Goal: Find specific page/section: Find specific page/section

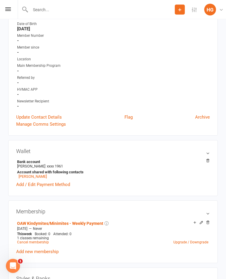
click at [61, 9] on input "text" at bounding box center [102, 10] width 146 height 8
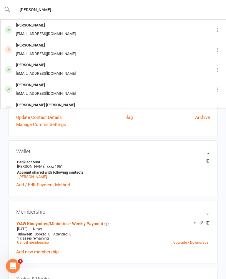
type input "[PERSON_NAME]"
click at [42, 47] on div "[PERSON_NAME]" at bounding box center [45, 45] width 63 height 9
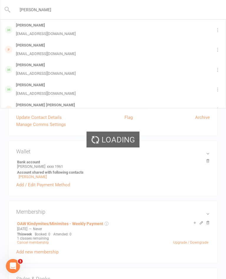
scroll to position [125, 0]
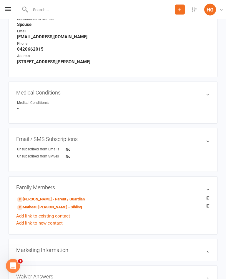
scroll to position [251, 0]
click at [35, 199] on link "[PERSON_NAME] - Parent / Guardian" at bounding box center [51, 199] width 68 height 6
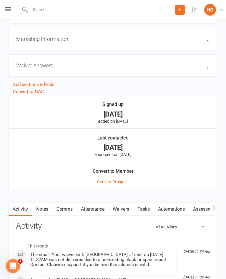
click at [125, 208] on link "Waivers" at bounding box center [121, 210] width 25 height 14
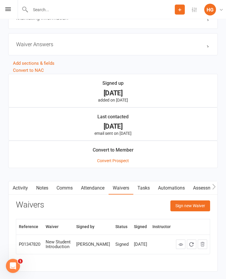
scroll to position [489, 0]
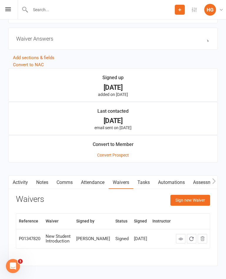
click at [181, 239] on icon at bounding box center [181, 239] width 4 height 4
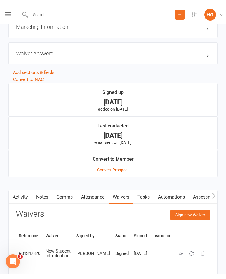
scroll to position [489, 0]
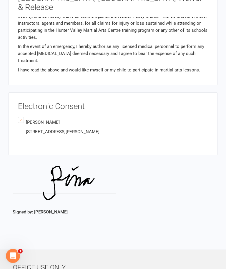
scroll to position [1317, 0]
